Goal: Navigation & Orientation: Understand site structure

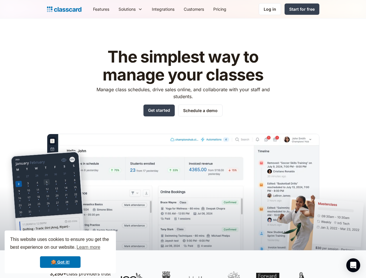
click at [183, 139] on img at bounding box center [183, 201] width 272 height 134
click at [60, 252] on div "This website uses cookies to ensure you get the best experience on our website.…" at bounding box center [60, 252] width 111 height 43
click at [204, 9] on nav "Features Resources Blog The latest industry news, updates and info. Customer st…" at bounding box center [203, 9] width 231 height 13
click at [114, 9] on div "Solutions Sports academy Swim school Dance studio Gymnastics Music school Marti…" at bounding box center [130, 9] width 33 height 13
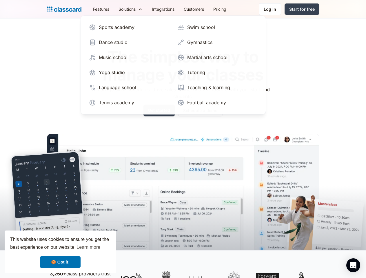
click at [353, 265] on icon "Open Intercom Messenger" at bounding box center [353, 265] width 6 height 7
